Goal: Navigation & Orientation: Find specific page/section

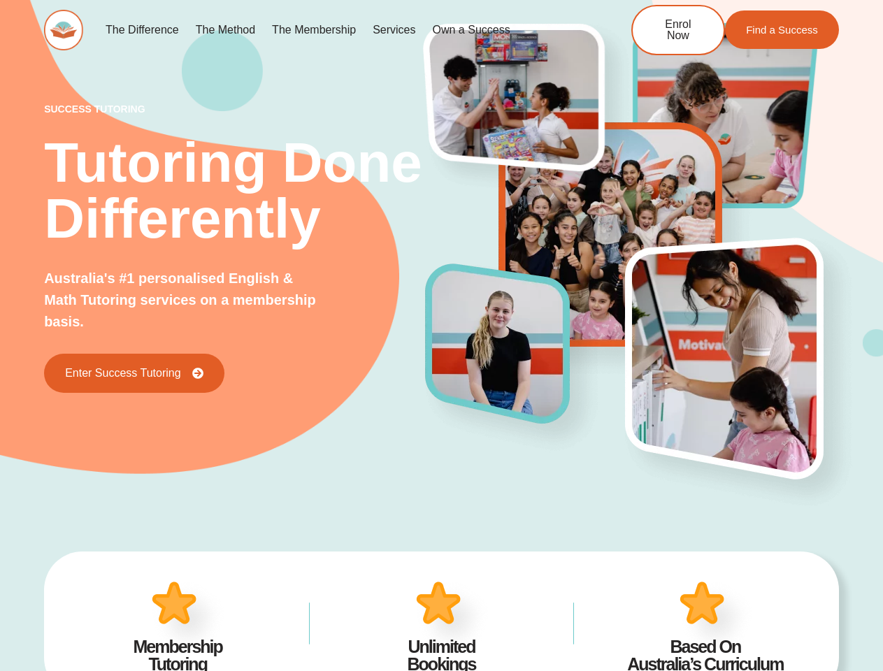
click at [441, 335] on img at bounding box center [511, 357] width 187 height 203
click at [393, 30] on link "Services" at bounding box center [393, 30] width 59 height 32
